Goal: Task Accomplishment & Management: Manage account settings

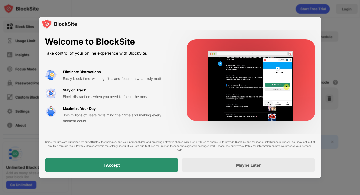
click at [155, 167] on div "I Accept" at bounding box center [112, 165] width 134 height 14
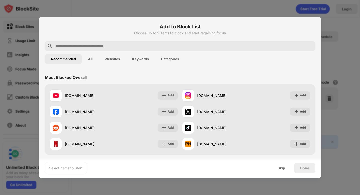
click at [85, 45] on input "text" at bounding box center [184, 46] width 259 height 6
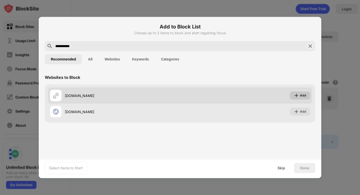
type input "**********"
click at [297, 95] on img at bounding box center [296, 95] width 5 height 5
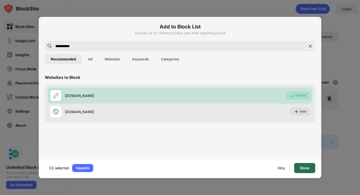
click at [302, 168] on div "Done" at bounding box center [304, 168] width 9 height 4
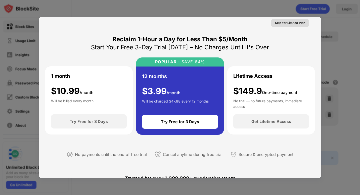
click at [286, 23] on div "Skip for Limited Plan" at bounding box center [290, 22] width 30 height 5
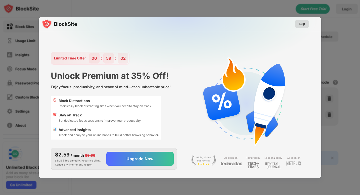
click at [302, 24] on div "Skip" at bounding box center [302, 23] width 7 height 5
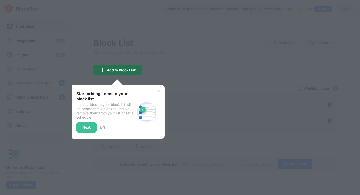
click at [115, 70] on div "Add to Block List" at bounding box center [121, 70] width 29 height 4
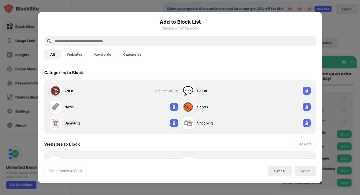
click at [77, 57] on button "Websites" at bounding box center [74, 54] width 27 height 10
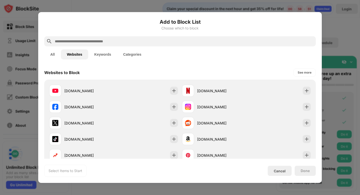
click at [76, 41] on input "text" at bounding box center [184, 41] width 260 height 6
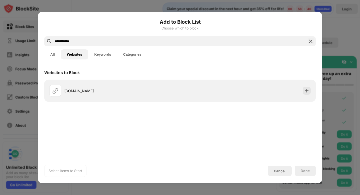
type input "**********"
click at [313, 41] on img at bounding box center [311, 41] width 6 height 6
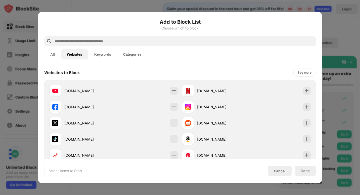
click at [102, 57] on button "Keywords" at bounding box center [102, 54] width 29 height 10
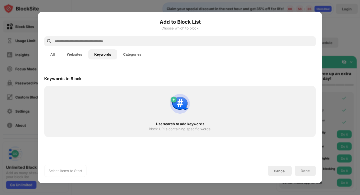
click at [175, 100] on img at bounding box center [180, 104] width 24 height 24
click at [176, 124] on div "Use search to add keywords" at bounding box center [180, 124] width 254 height 4
click at [173, 99] on img at bounding box center [180, 104] width 24 height 24
click at [83, 41] on input "text" at bounding box center [184, 41] width 260 height 6
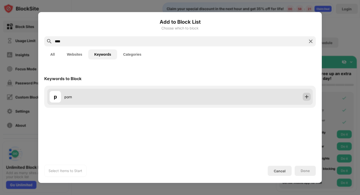
type input "****"
click at [306, 97] on img at bounding box center [306, 96] width 5 height 5
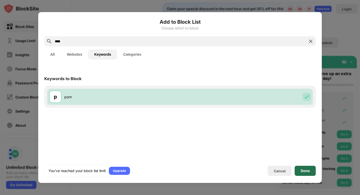
click at [303, 170] on div "Done" at bounding box center [305, 171] width 9 height 4
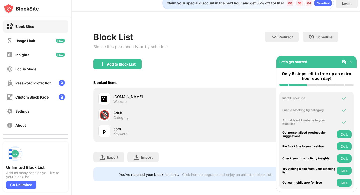
scroll to position [10, 0]
